Goal: Information Seeking & Learning: Learn about a topic

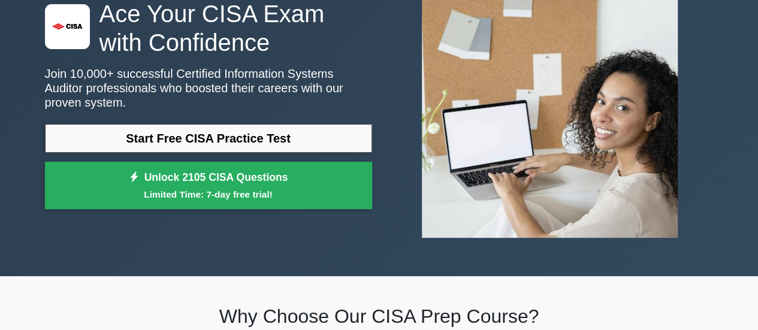
scroll to position [99, 0]
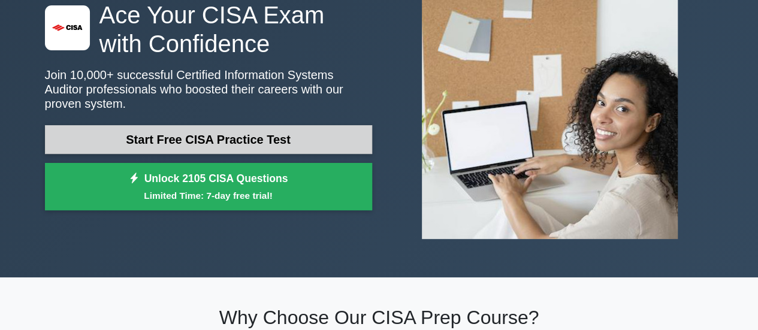
click at [288, 125] on link "Start Free CISA Practice Test" at bounding box center [208, 139] width 327 height 29
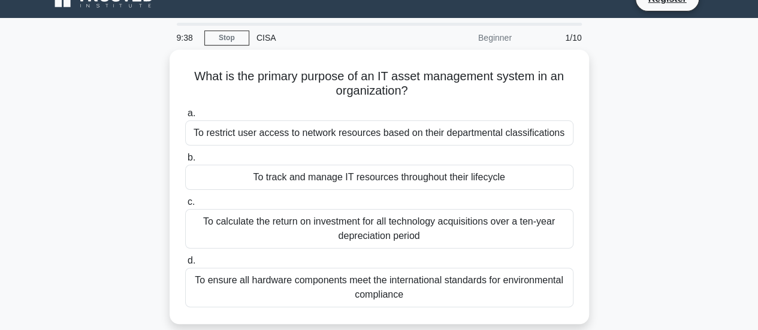
scroll to position [20, 0]
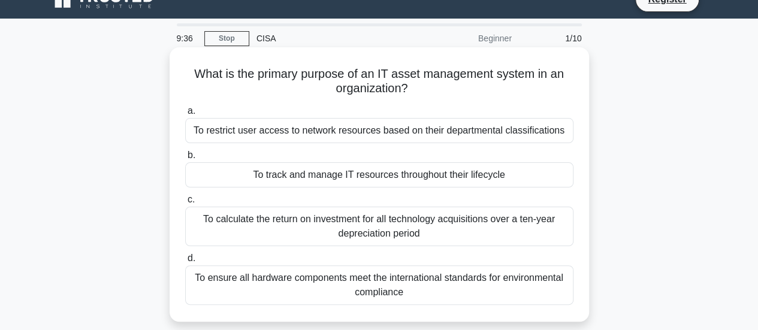
click at [332, 172] on div "To track and manage IT resources throughout their lifecycle" at bounding box center [379, 174] width 388 height 25
click at [185, 159] on input "b. To track and manage IT resources throughout their lifecycle" at bounding box center [185, 156] width 0 height 8
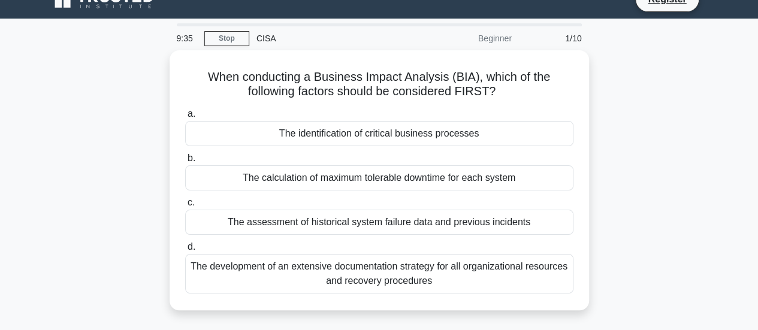
scroll to position [0, 0]
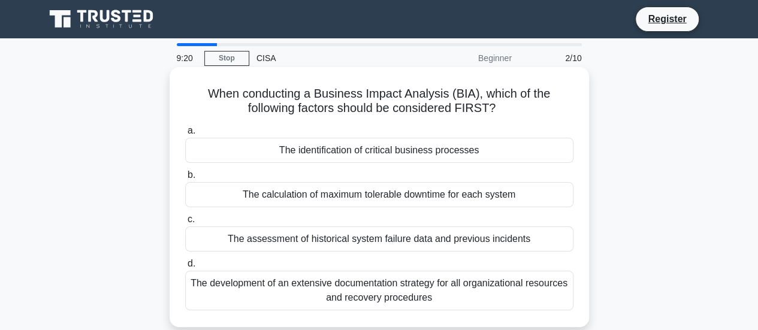
click at [355, 149] on div "The identification of critical business processes" at bounding box center [379, 150] width 388 height 25
click at [185, 135] on input "a. The identification of critical business processes" at bounding box center [185, 131] width 0 height 8
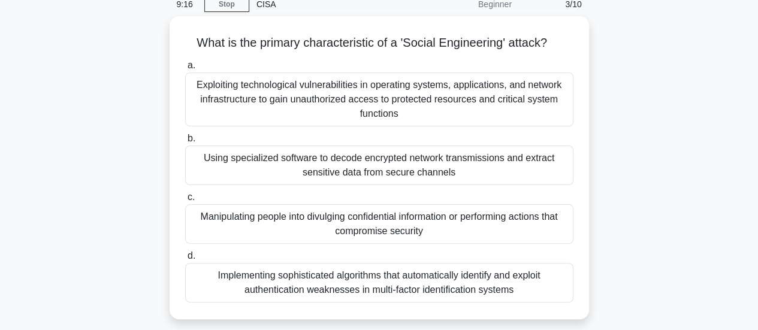
scroll to position [57, 0]
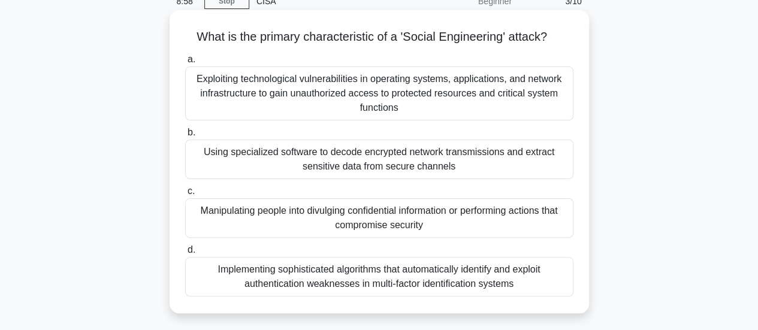
click at [370, 216] on div "Manipulating people into divulging confidential information or performing actio…" at bounding box center [379, 218] width 388 height 40
click at [185, 195] on input "c. Manipulating people into divulging confidential information or performing ac…" at bounding box center [185, 191] width 0 height 8
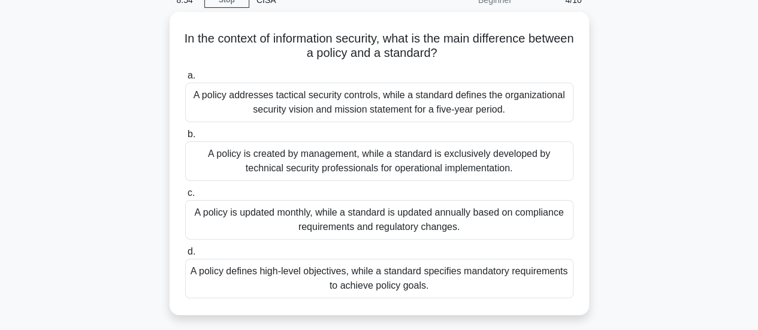
scroll to position [59, 0]
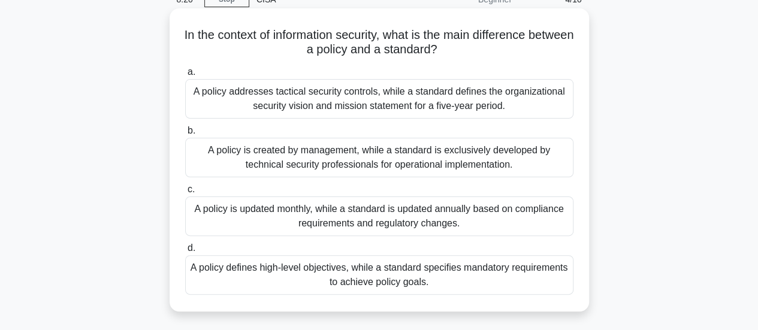
click at [417, 282] on div "A policy defines high-level objectives, while a standard specifies mandatory re…" at bounding box center [379, 275] width 388 height 40
click at [185, 252] on input "d. A policy defines high-level objectives, while a standard specifies mandatory…" at bounding box center [185, 248] width 0 height 8
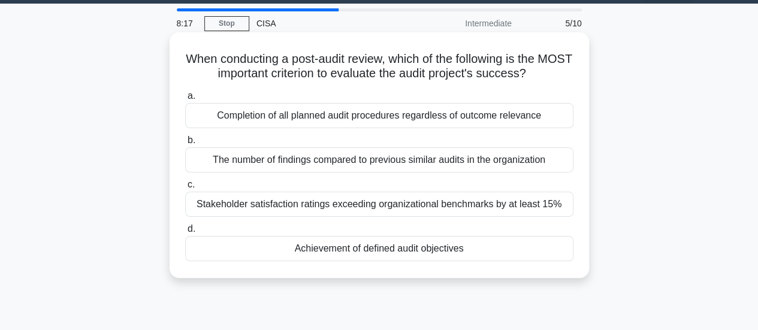
scroll to position [35, 0]
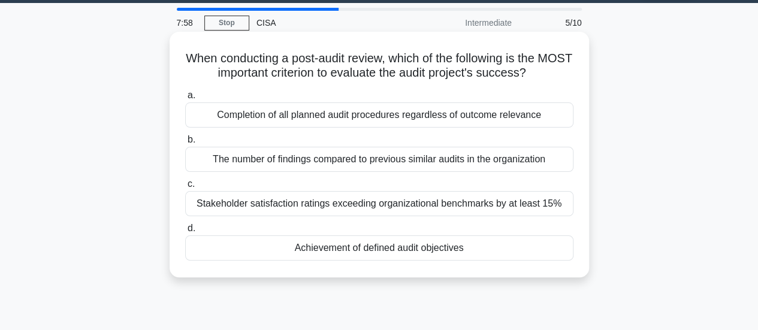
click at [407, 249] on div "Achievement of defined audit objectives" at bounding box center [379, 247] width 388 height 25
click at [185, 232] on input "d. Achievement of defined audit objectives" at bounding box center [185, 229] width 0 height 8
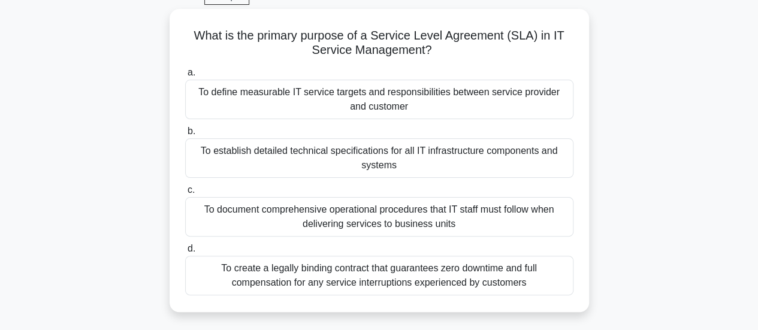
scroll to position [62, 0]
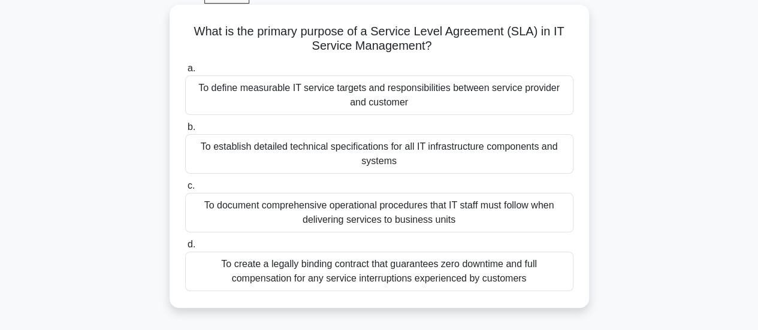
click at [366, 101] on div "To define measurable IT service targets and responsibilities between service pr…" at bounding box center [379, 95] width 388 height 40
click at [185, 72] on input "a. To define measurable IT service targets and responsibilities between service…" at bounding box center [185, 69] width 0 height 8
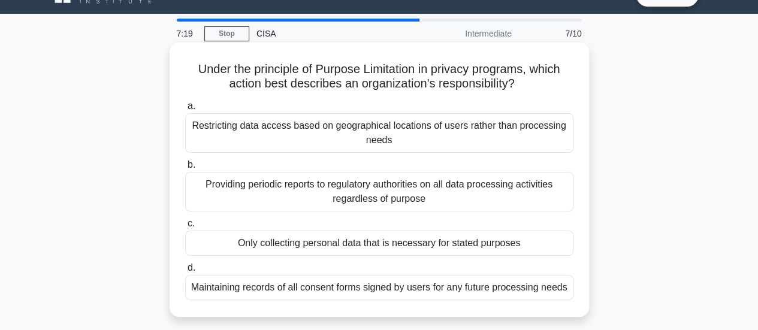
scroll to position [31, 0]
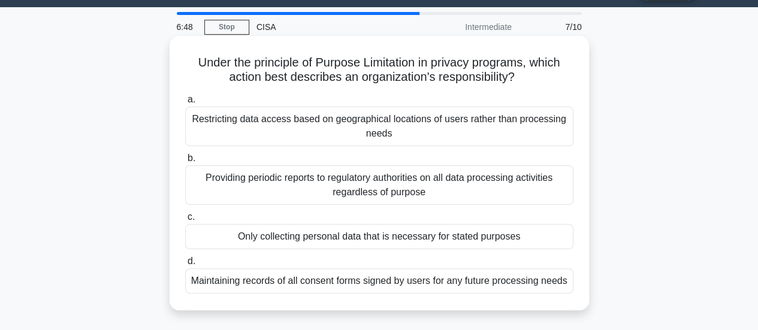
click at [353, 238] on div "Only collecting personal data that is necessary for stated purposes" at bounding box center [379, 236] width 388 height 25
click at [185, 221] on input "c. Only collecting personal data that is necessary for stated purposes" at bounding box center [185, 217] width 0 height 8
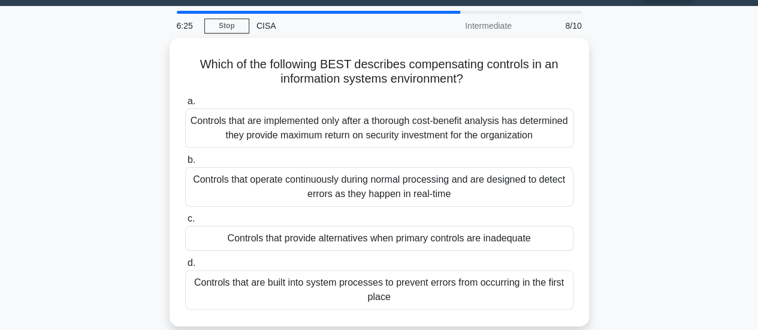
scroll to position [34, 0]
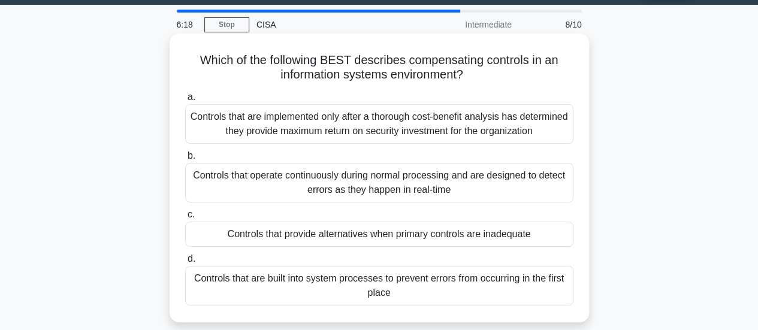
click at [364, 234] on div "Controls that provide alternatives when primary controls are inadequate" at bounding box center [379, 234] width 388 height 25
click at [185, 219] on input "c. Controls that provide alternatives when primary controls are inadequate" at bounding box center [185, 215] width 0 height 8
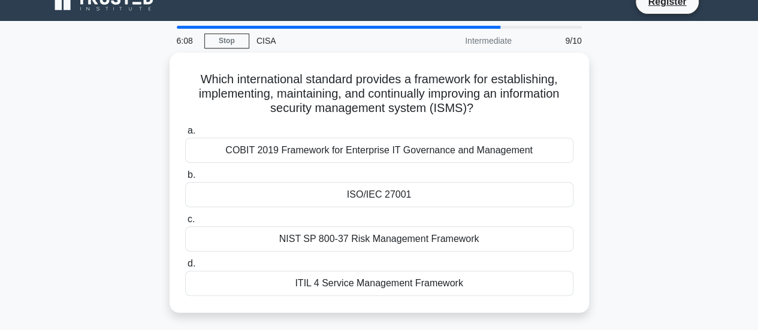
scroll to position [19, 0]
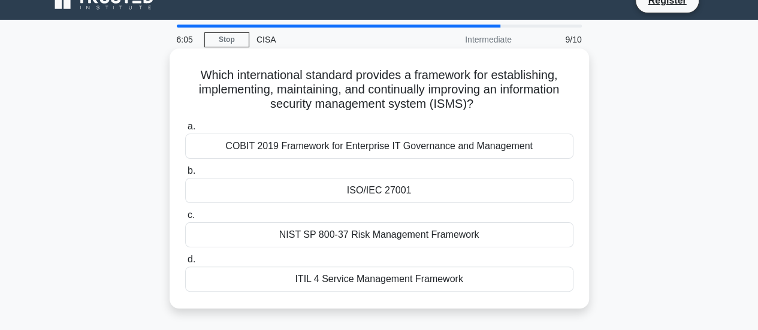
click at [384, 187] on div "ISO/IEC 27001" at bounding box center [379, 190] width 388 height 25
click at [185, 175] on input "b. ISO/IEC 27001" at bounding box center [185, 171] width 0 height 8
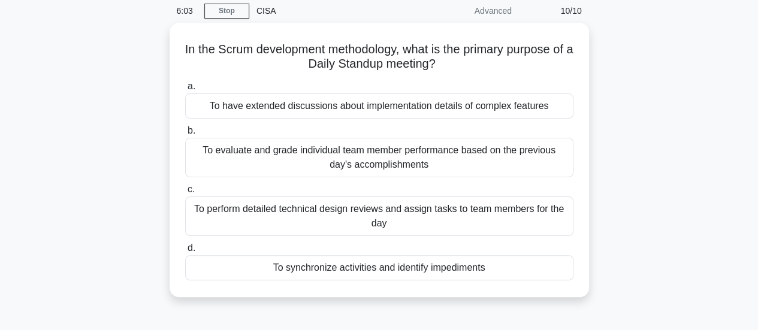
scroll to position [49, 0]
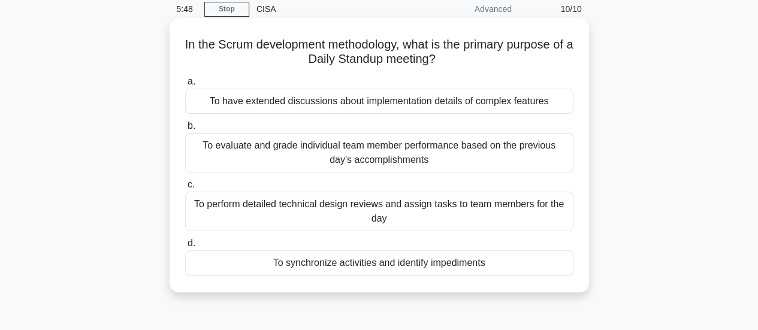
click at [384, 210] on div "To perform detailed technical design reviews and assign tasks to team members f…" at bounding box center [379, 212] width 388 height 40
click at [185, 189] on input "c. To perform detailed technical design reviews and assign tasks to team member…" at bounding box center [185, 185] width 0 height 8
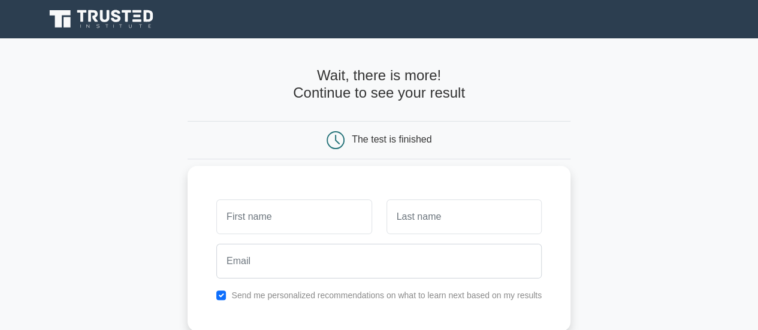
click at [317, 223] on input "text" at bounding box center [293, 216] width 155 height 35
type input "muhammad"
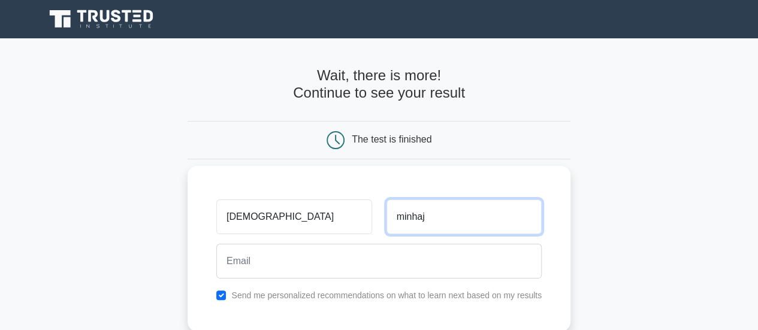
type input "minhaj"
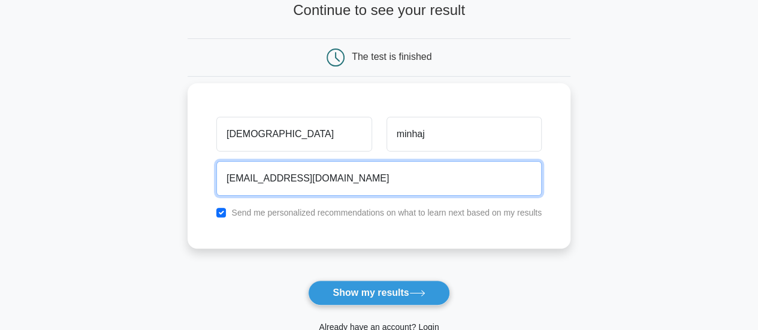
scroll to position [84, 0]
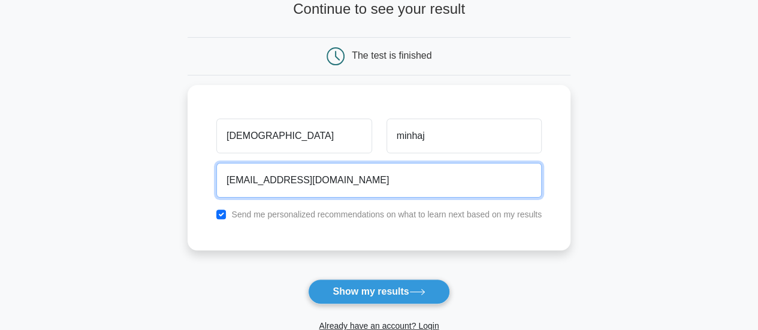
type input "minhaj014@hotmail.com"
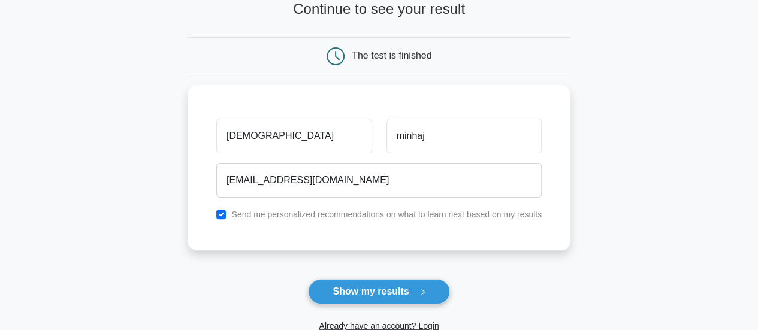
click at [187, 218] on main "Wait, there is more! Continue to see your result The test is finished muhammad" at bounding box center [379, 169] width 758 height 431
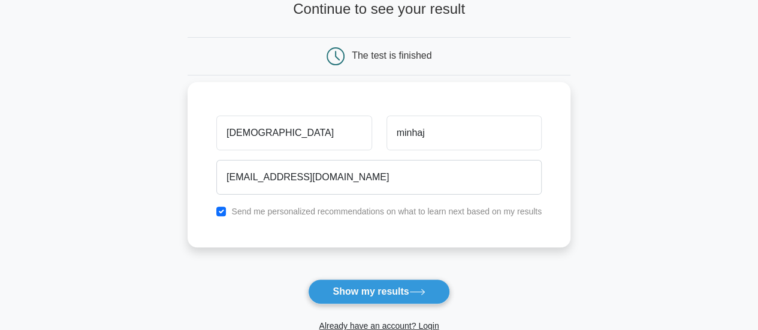
click at [227, 213] on div "Send me personalized recommendations on what to learn next based on my results" at bounding box center [379, 211] width 340 height 14
click at [222, 210] on input "checkbox" at bounding box center [221, 212] width 10 height 10
checkbox input "false"
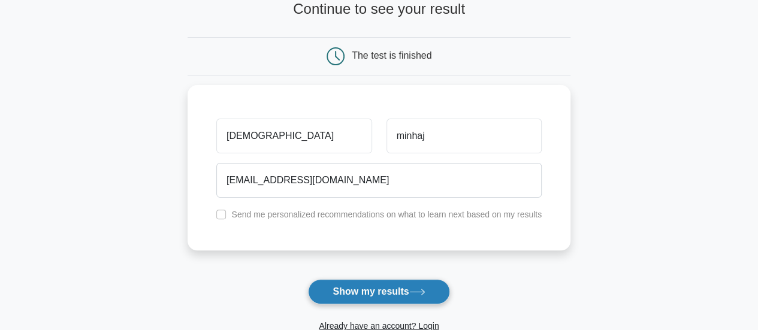
click at [347, 290] on button "Show my results" at bounding box center [378, 291] width 141 height 25
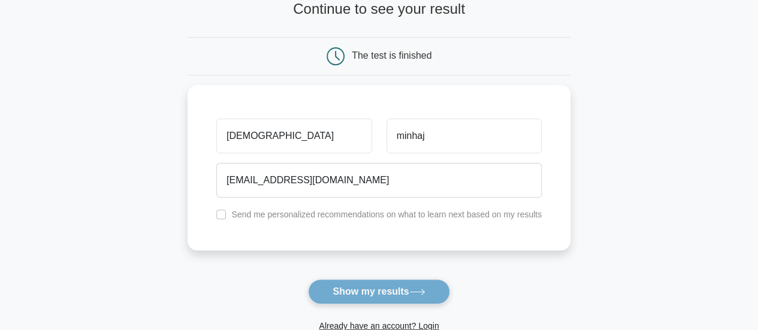
scroll to position [270, 0]
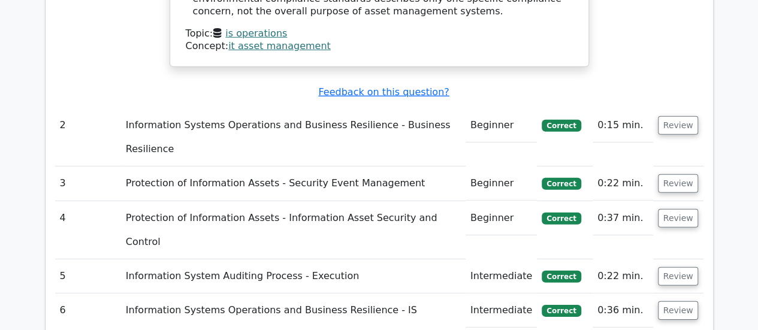
scroll to position [1786, 0]
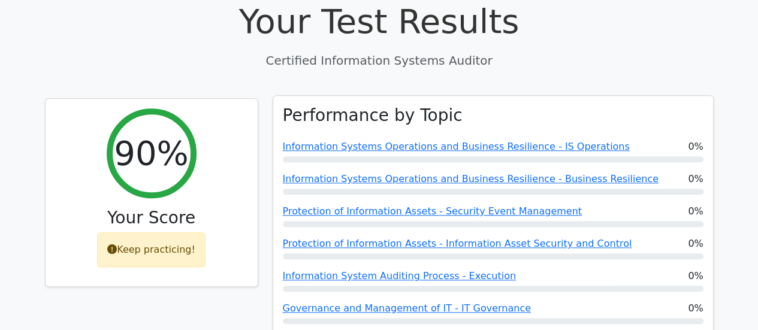
scroll to position [382, 0]
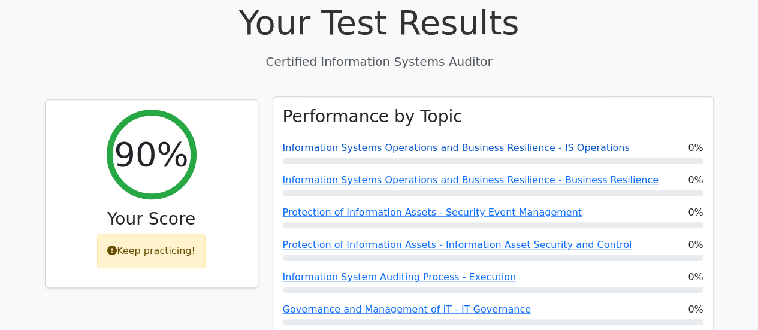
click at [386, 142] on link "Information Systems Operations and Business Resilience - IS Operations" at bounding box center [456, 147] width 347 height 11
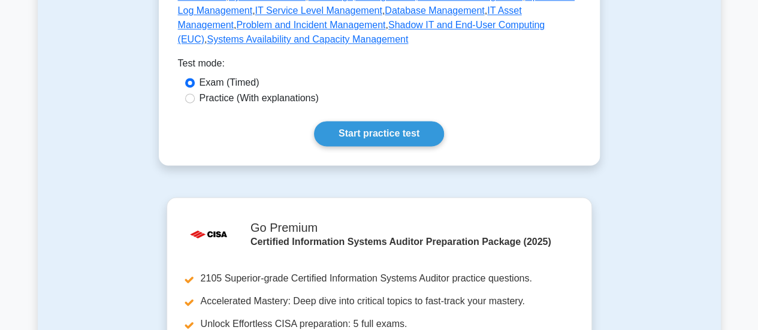
scroll to position [794, 0]
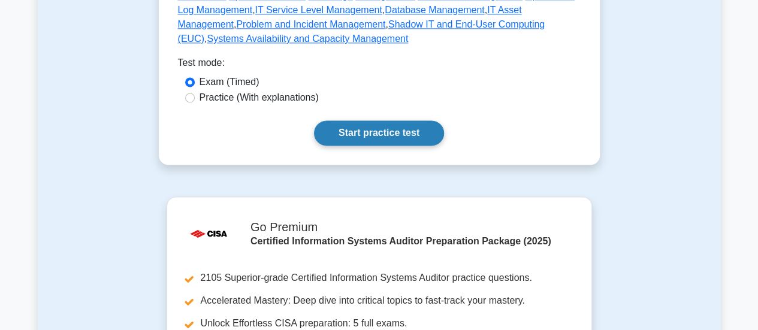
click at [363, 128] on link "Start practice test" at bounding box center [379, 132] width 130 height 25
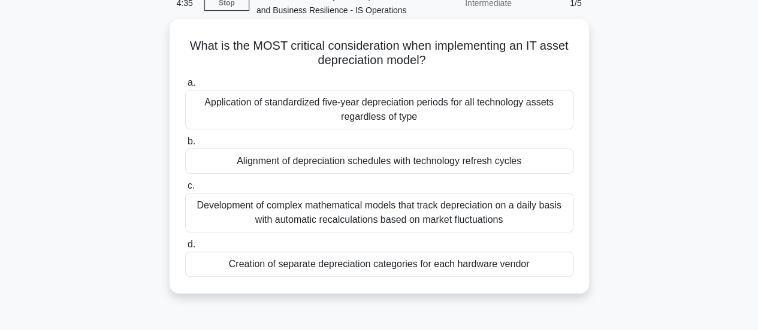
scroll to position [63, 0]
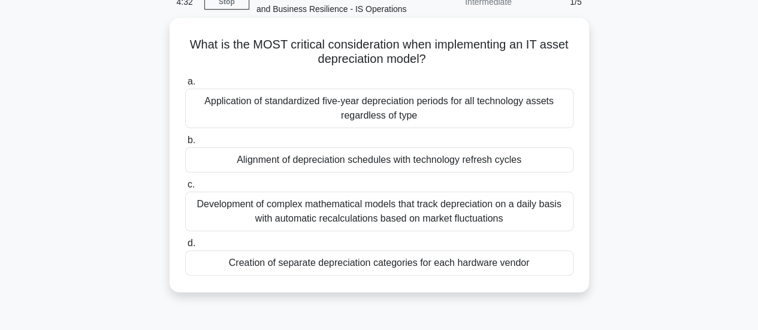
click at [331, 262] on div "Creation of separate depreciation categories for each hardware vendor" at bounding box center [379, 262] width 388 height 25
click at [185, 247] on input "d. Creation of separate depreciation categories for each hardware vendor" at bounding box center [185, 244] width 0 height 8
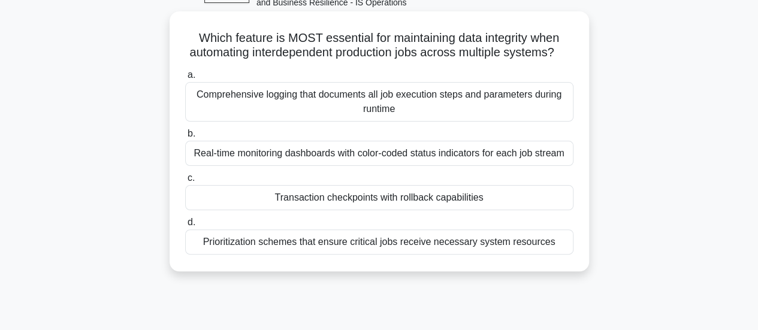
scroll to position [69, 0]
click at [321, 121] on div "Comprehensive logging that documents all job execution steps and parameters dur…" at bounding box center [379, 103] width 388 height 40
click at [185, 80] on input "a. Comprehensive logging that documents all job execution steps and parameters …" at bounding box center [185, 76] width 0 height 8
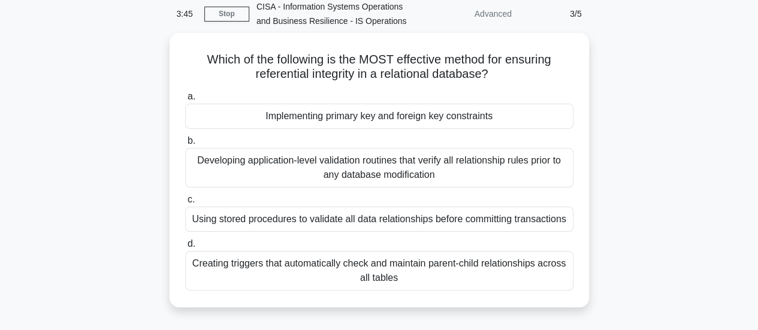
scroll to position [53, 0]
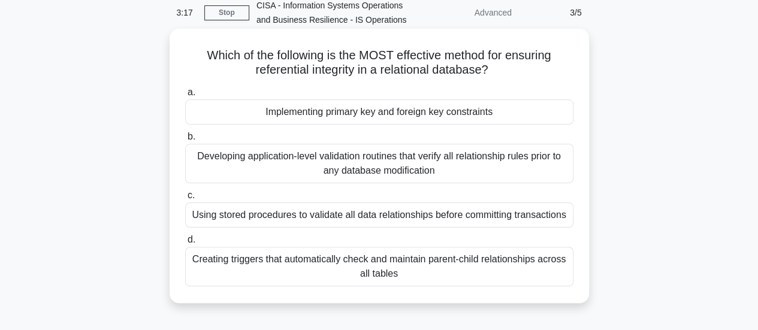
click at [357, 262] on div "Creating triggers that automatically check and maintain parent-child relationsh…" at bounding box center [379, 267] width 388 height 40
click at [185, 244] on input "d. Creating triggers that automatically check and maintain parent-child relatio…" at bounding box center [185, 240] width 0 height 8
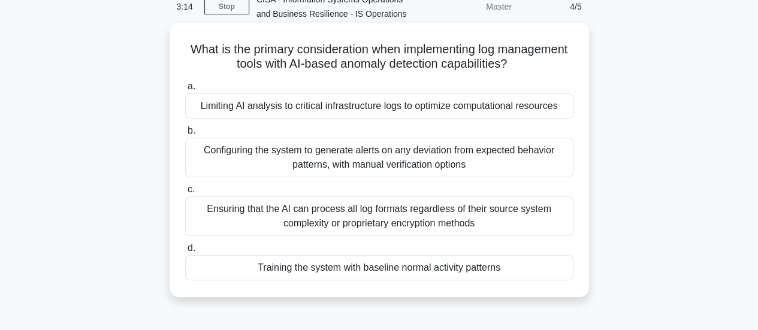
scroll to position [59, 0]
click at [360, 160] on div "Configuring the system to generate alerts on any deviation from expected behavi…" at bounding box center [379, 157] width 388 height 40
click at [185, 134] on input "b. Configuring the system to generate alerts on any deviation from expected beh…" at bounding box center [185, 130] width 0 height 8
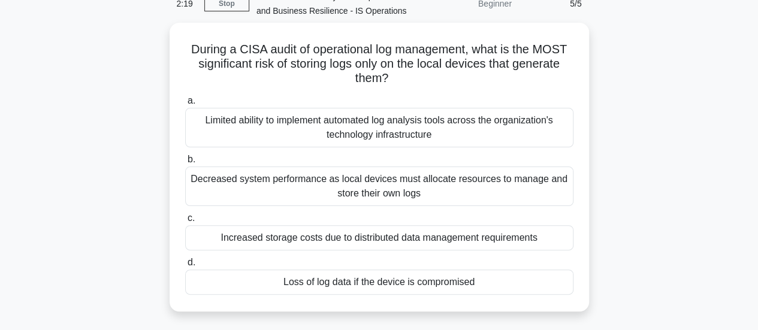
scroll to position [62, 0]
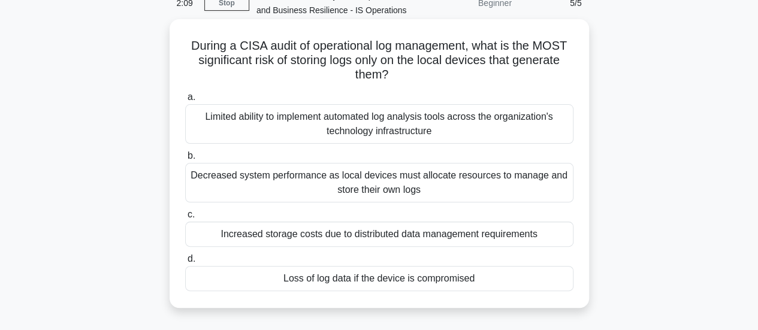
click at [400, 276] on div "Loss of log data if the device is compromised" at bounding box center [379, 278] width 388 height 25
click at [185, 263] on input "d. Loss of log data if the device is compromised" at bounding box center [185, 259] width 0 height 8
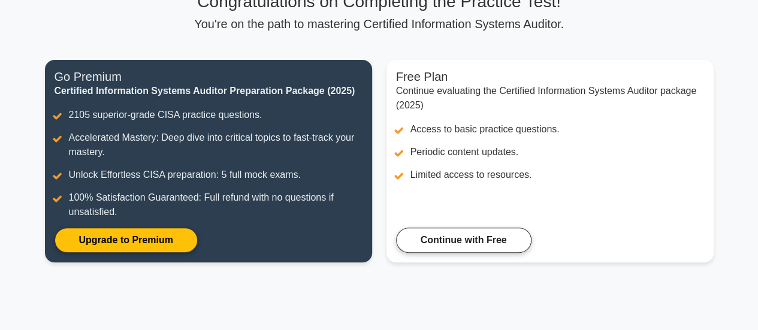
scroll to position [102, 0]
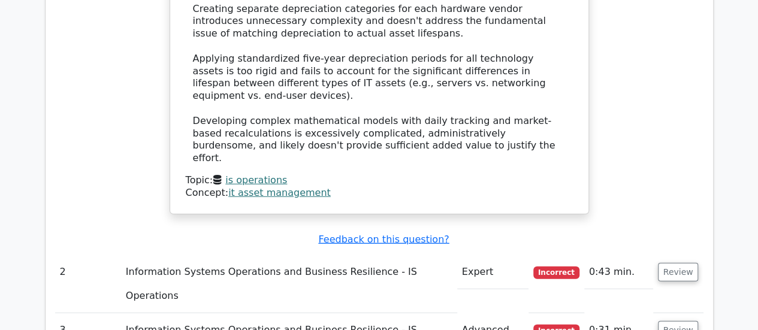
scroll to position [1473, 0]
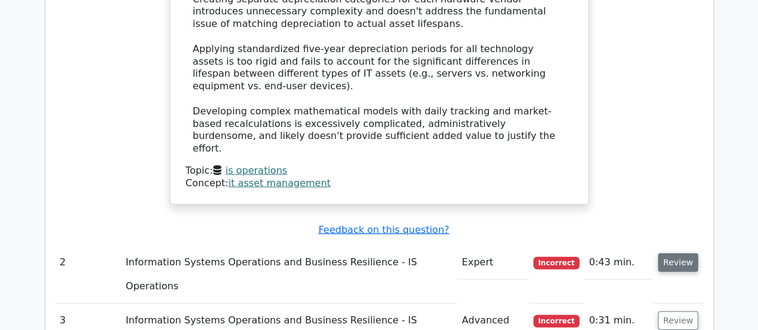
click at [683, 253] on button "Review" at bounding box center [678, 262] width 41 height 19
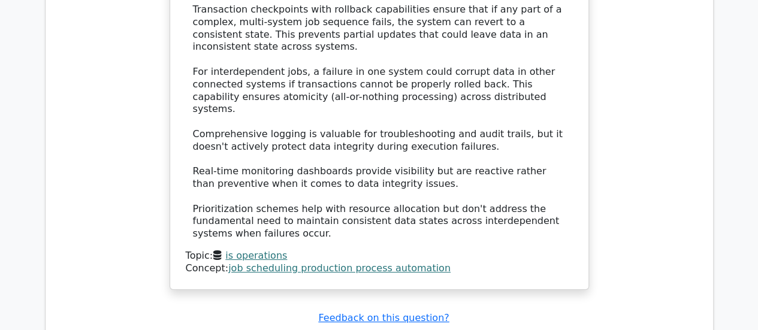
scroll to position [2132, 0]
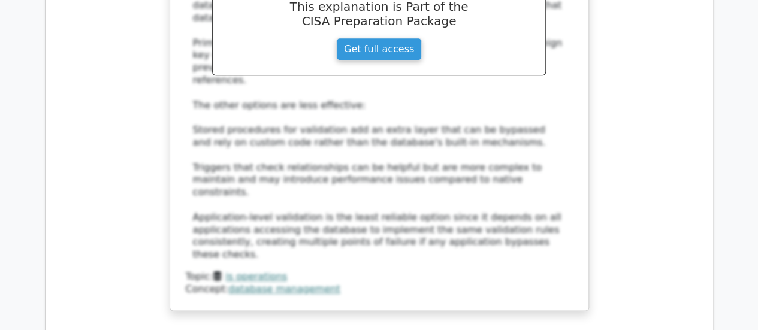
scroll to position [2858, 0]
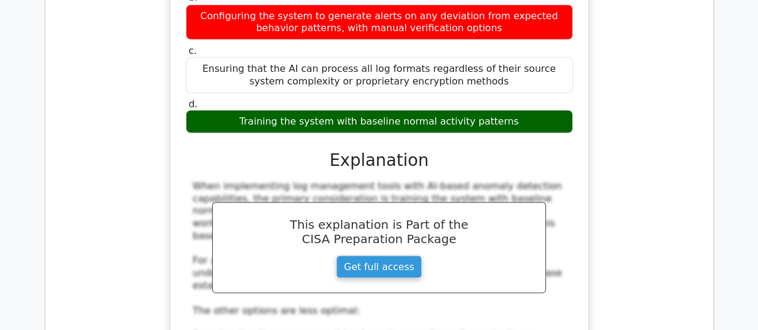
scroll to position [3399, 0]
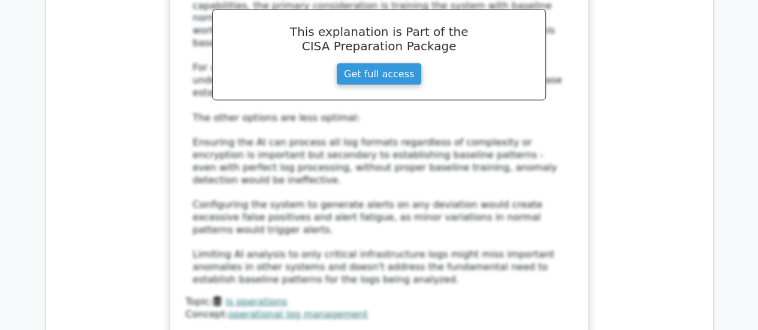
scroll to position [3591, 0]
